Goal: Information Seeking & Learning: Learn about a topic

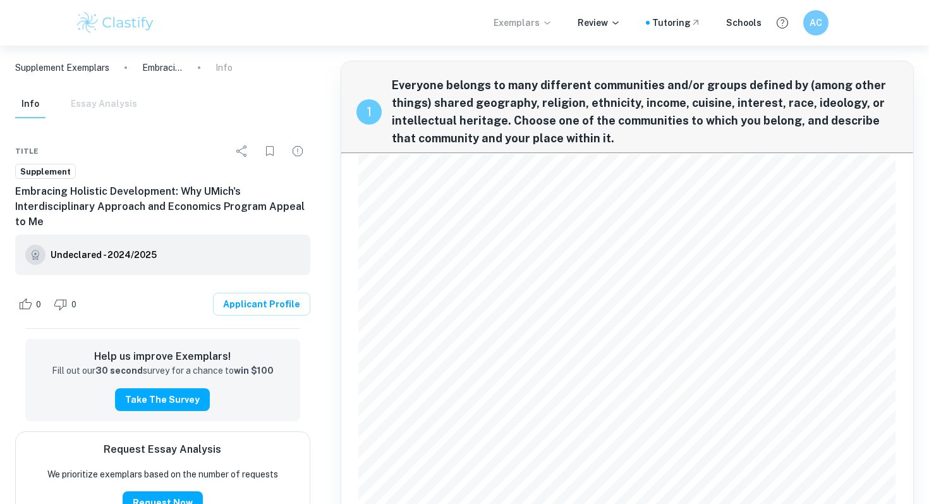
scroll to position [941, 0]
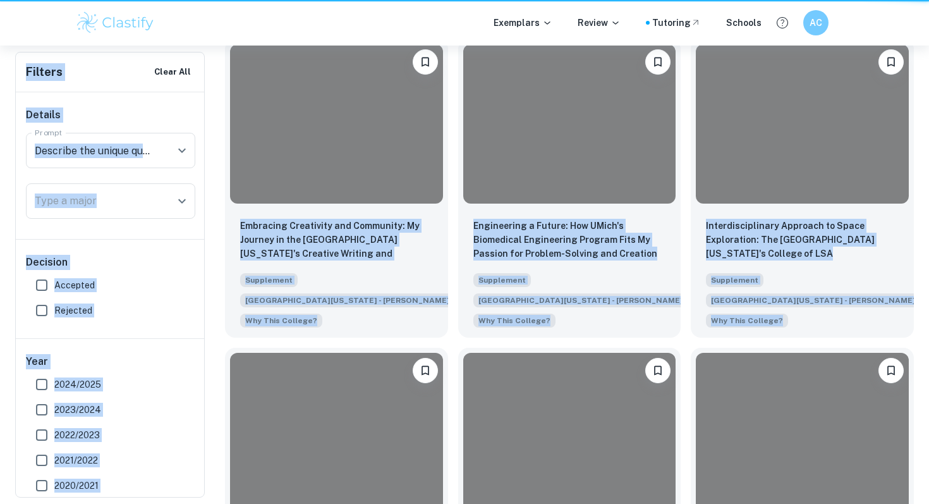
scroll to position [2367, 0]
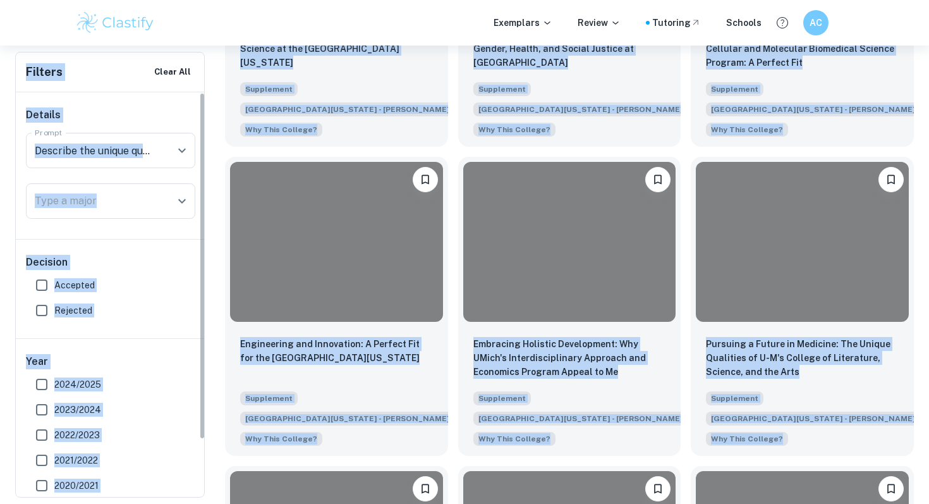
click at [184, 127] on div "Details Prompt Describe the unique qualities that attract you to the specific u…" at bounding box center [111, 165] width 190 height 147
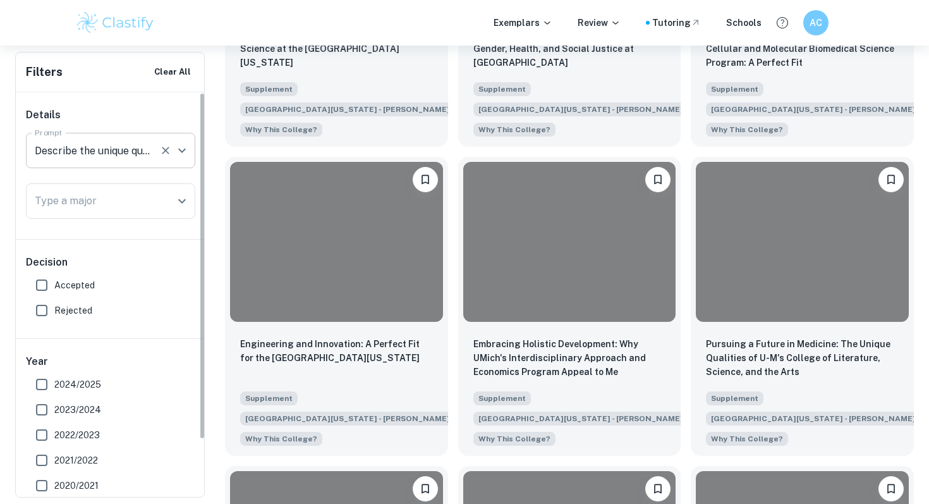
click at [144, 158] on input "Describe the unique qualities that attract you to the specific undergraduate Co…" at bounding box center [93, 150] width 123 height 24
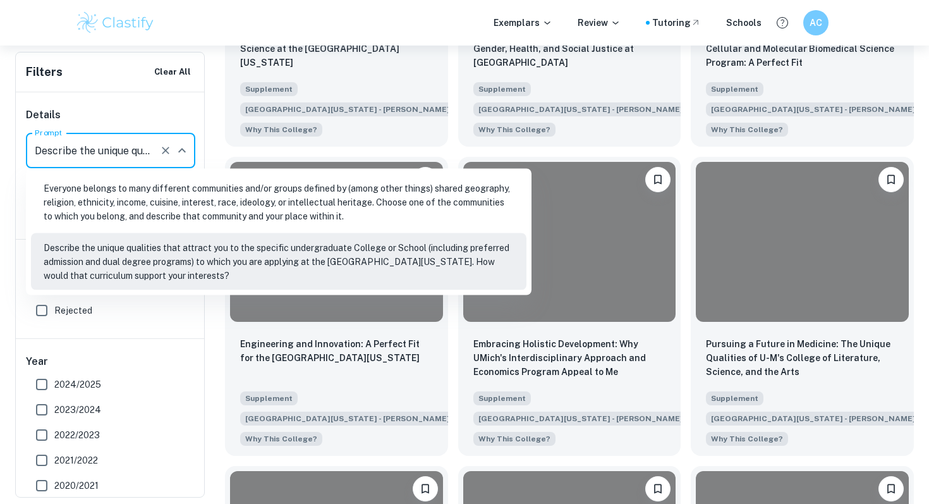
click at [164, 152] on icon "Clear" at bounding box center [166, 151] width 8 height 8
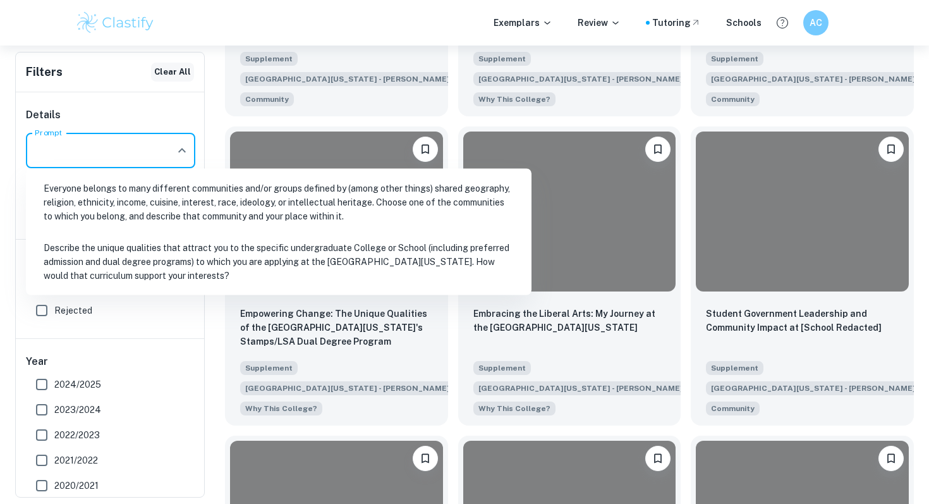
click at [186, 74] on button "Clear All" at bounding box center [172, 72] width 43 height 19
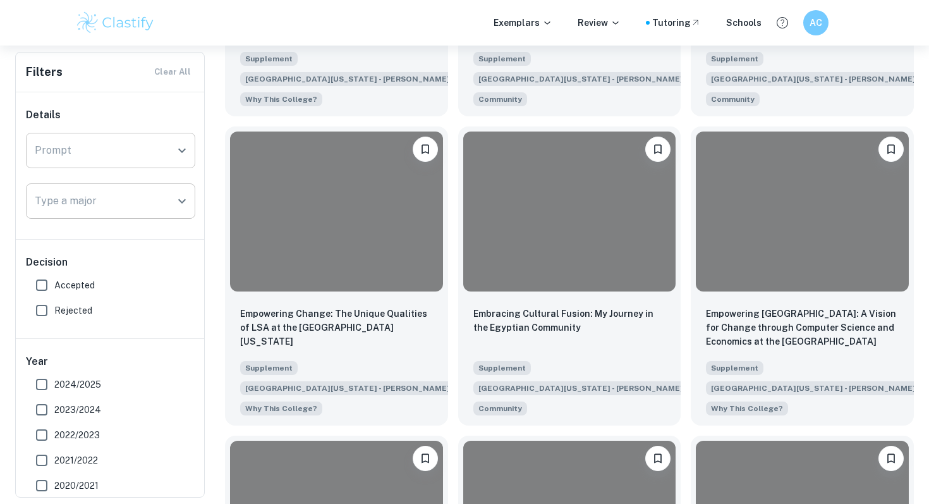
click at [149, 214] on div "Type a major" at bounding box center [110, 200] width 169 height 35
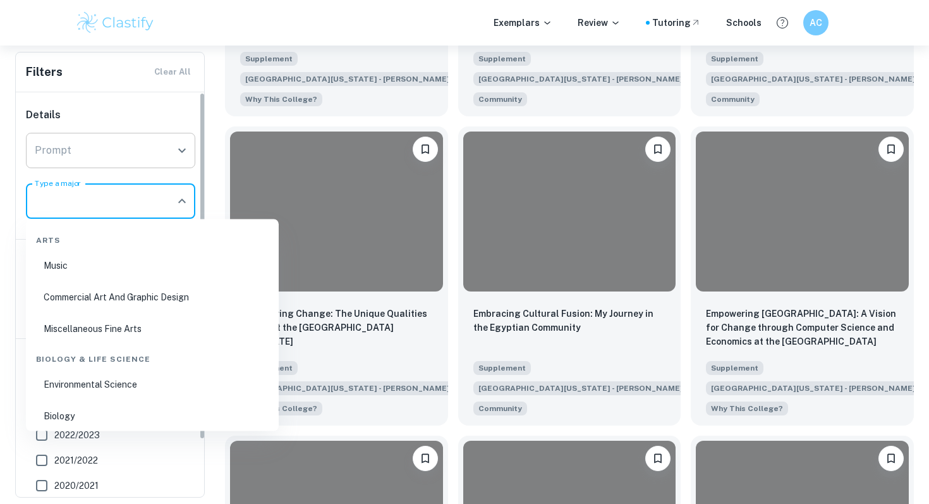
click at [192, 62] on div "Filters Clear All" at bounding box center [110, 71] width 188 height 39
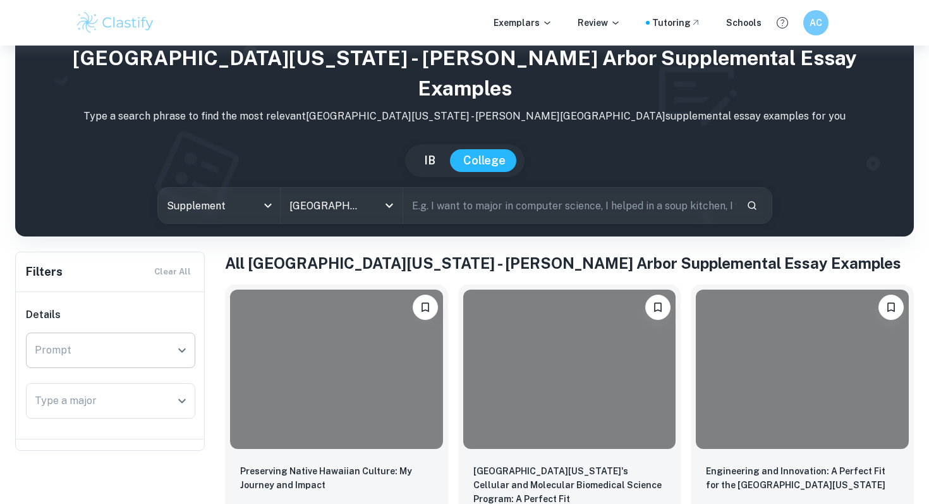
scroll to position [0, 0]
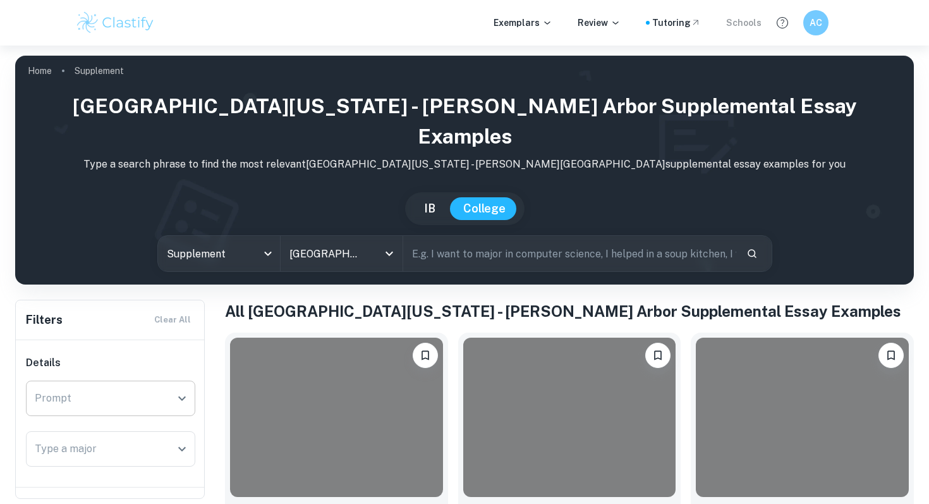
click at [733, 19] on div "Schools" at bounding box center [743, 23] width 35 height 14
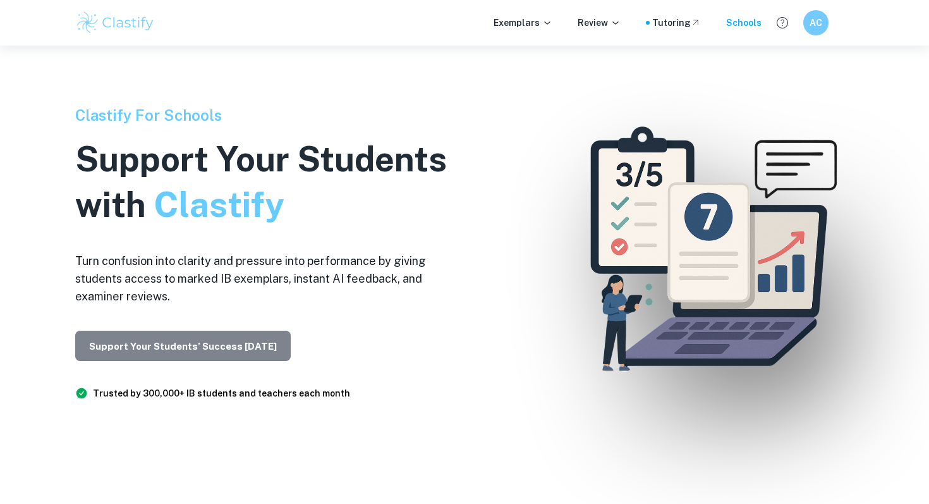
click at [221, 348] on button "Support Your Students’ Success [DATE]" at bounding box center [183, 346] width 216 height 30
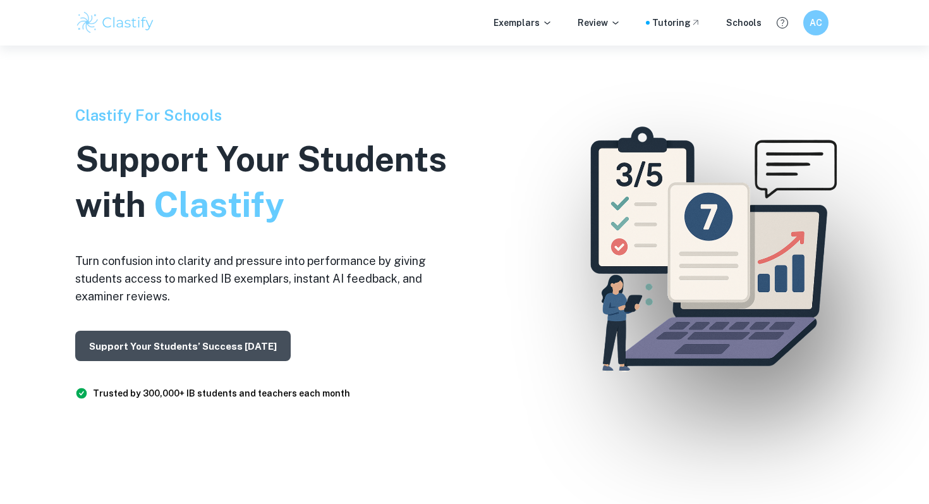
scroll to position [2862, 0]
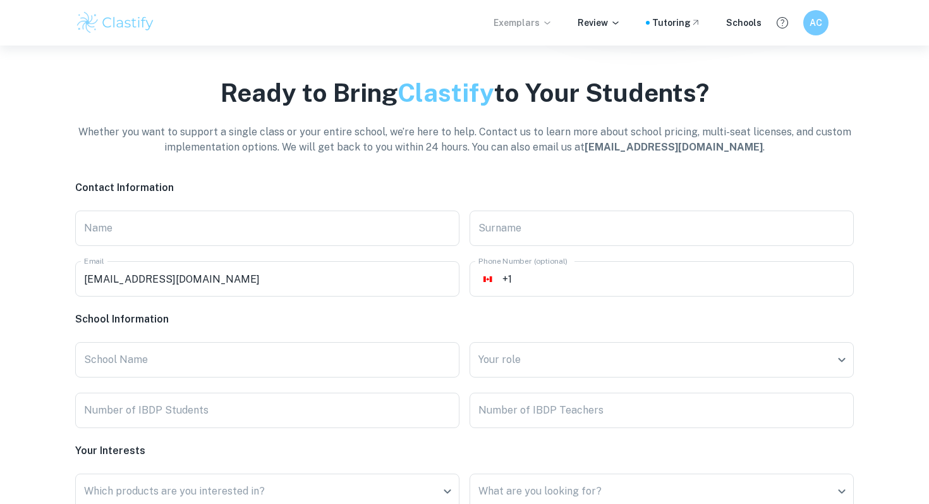
click at [552, 23] on icon at bounding box center [547, 23] width 10 height 10
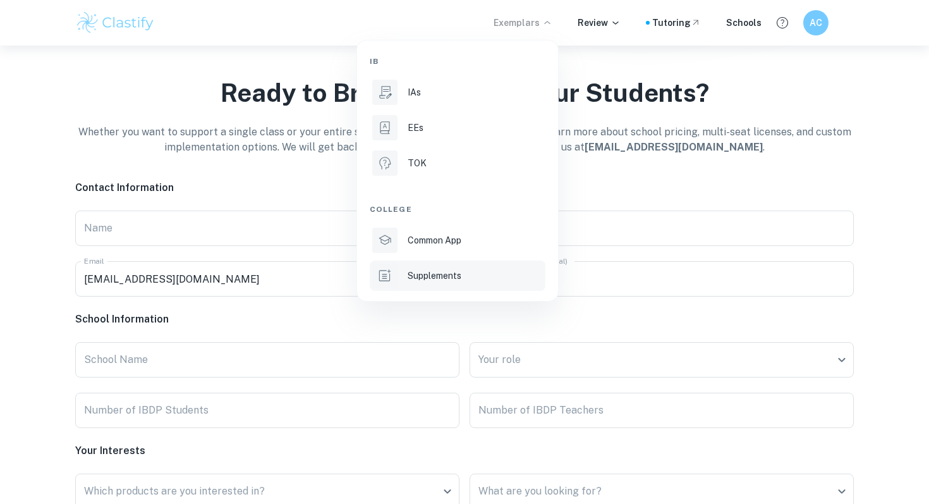
click at [475, 277] on div "Supplements" at bounding box center [475, 276] width 135 height 14
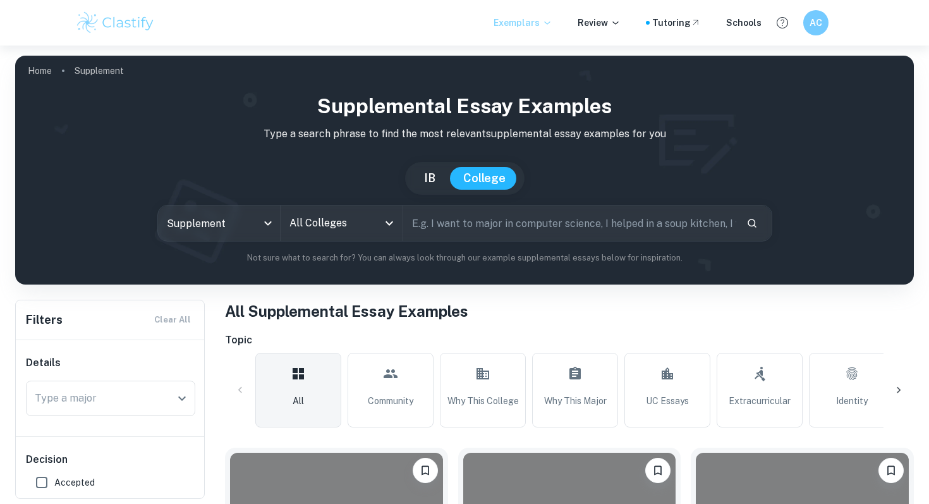
click at [374, 214] on input "All Colleges" at bounding box center [332, 223] width 92 height 24
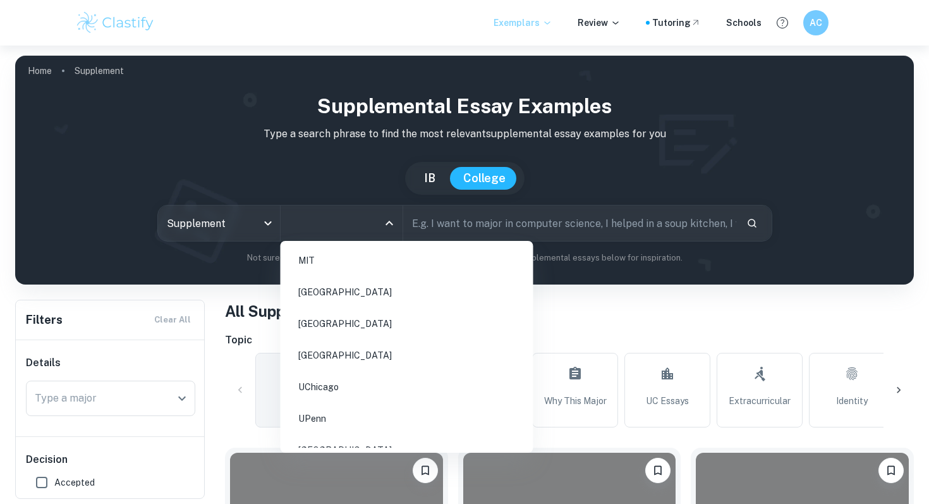
type input "i"
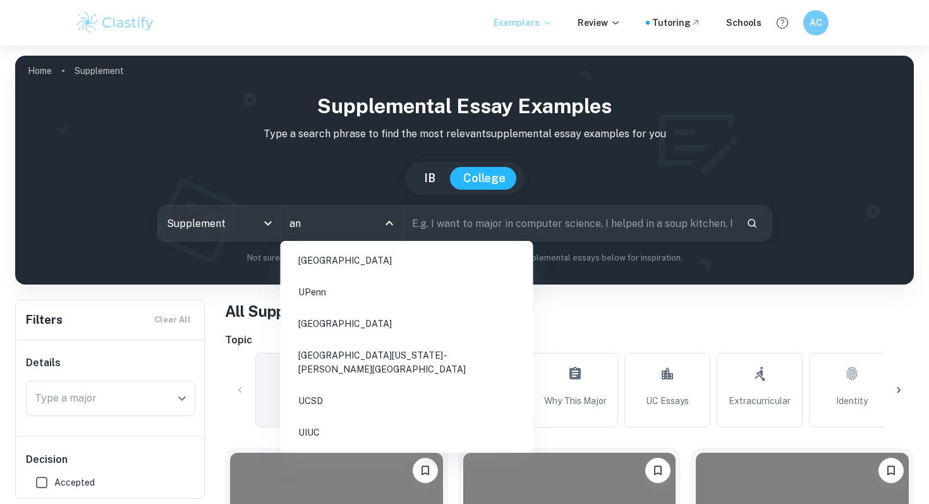
type input "[PERSON_NAME]"
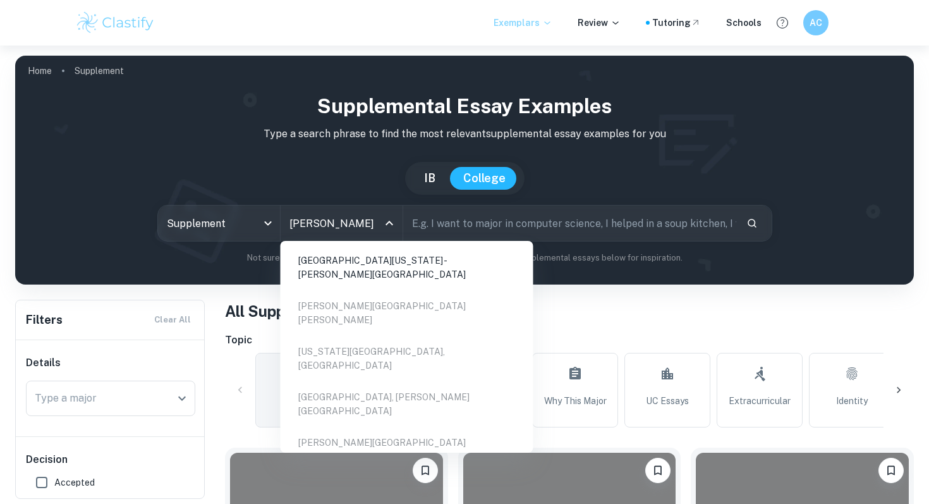
click at [412, 262] on li "[GEOGRAPHIC_DATA][US_STATE] - [PERSON_NAME][GEOGRAPHIC_DATA]" at bounding box center [407, 267] width 243 height 43
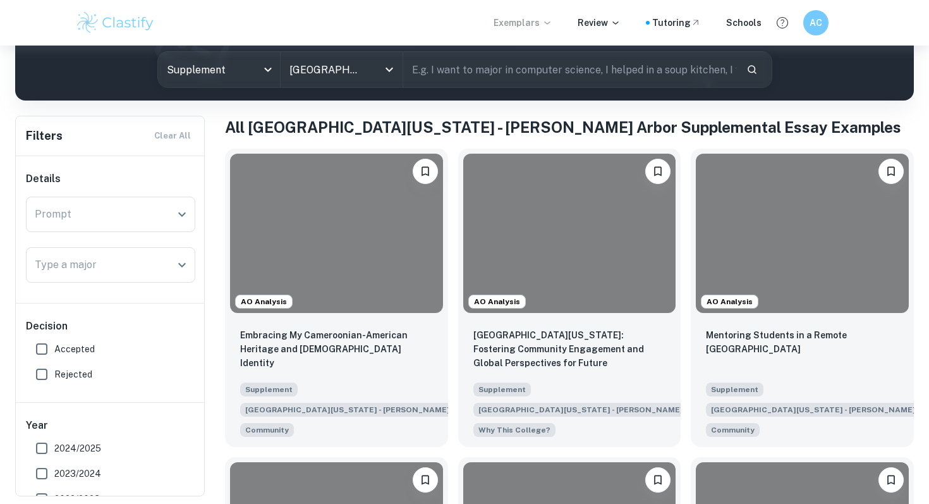
scroll to position [193, 0]
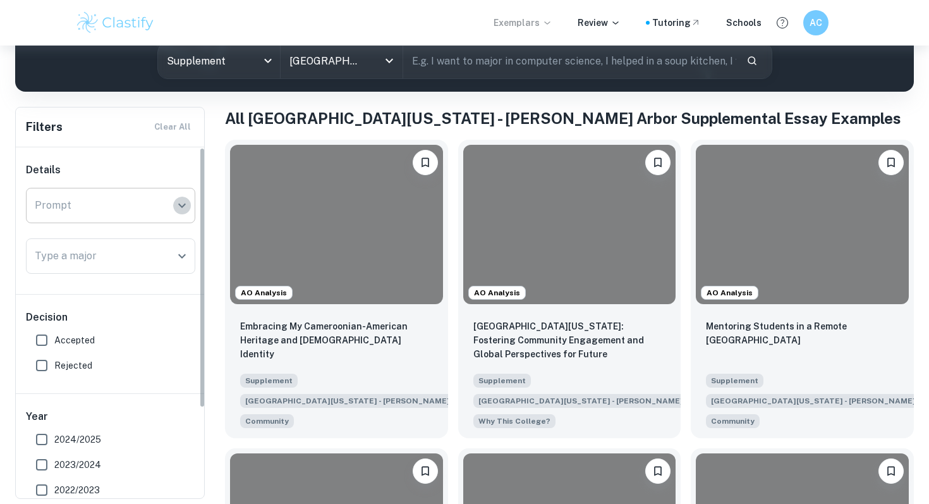
click at [181, 210] on icon "Open" at bounding box center [181, 205] width 15 height 15
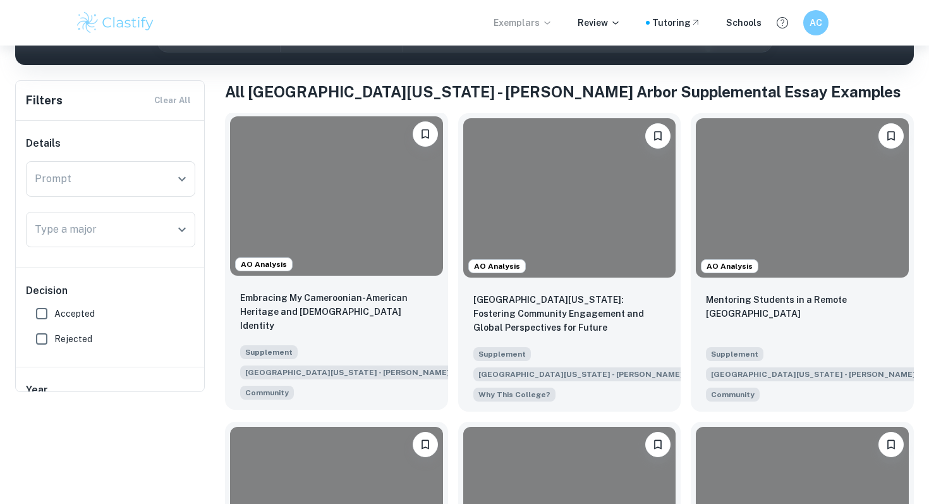
scroll to position [0, 0]
